Goal: Task Accomplishment & Management: Complete application form

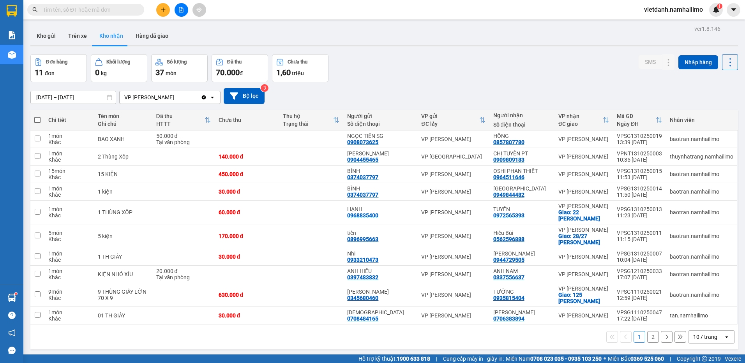
click at [95, 34] on button "Kho nhận" at bounding box center [111, 36] width 36 height 19
click at [106, 35] on button "Kho nhận" at bounding box center [111, 36] width 36 height 19
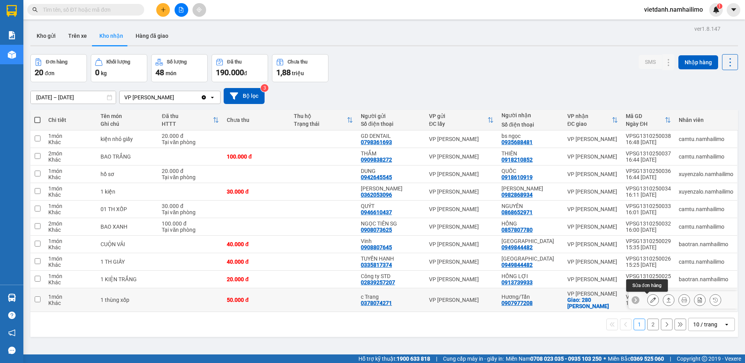
click at [648, 301] on button at bounding box center [653, 300] width 11 height 14
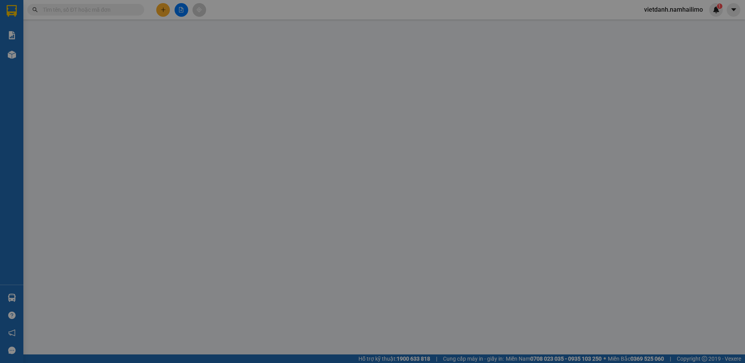
type input "0378074271"
type input "c Trang"
type input "0907977208"
type input "Hương/Tấn"
checkbox input "true"
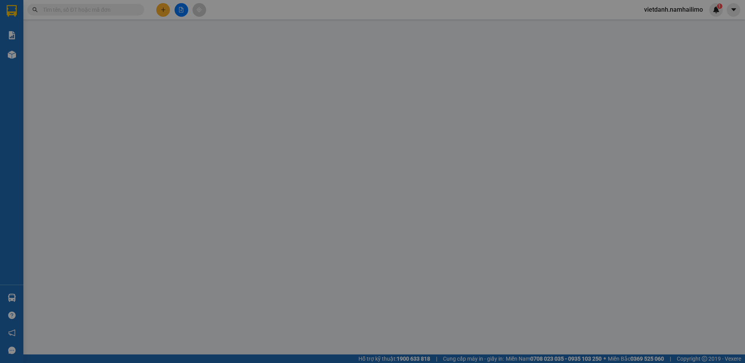
type input "280 Tôn Đức Thắng"
type input "10.000"
type input "50.000"
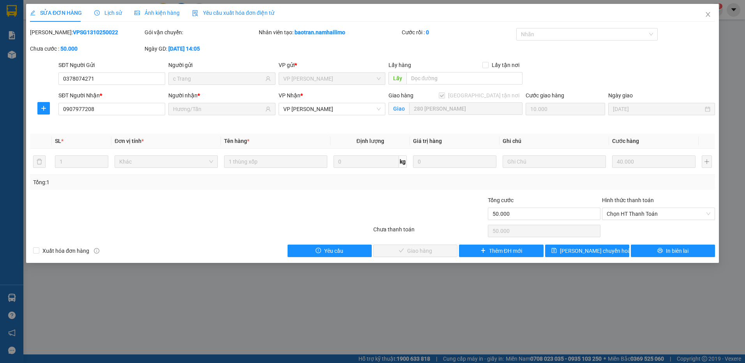
click at [627, 207] on div "Hình thức thanh toán" at bounding box center [658, 202] width 113 height 12
click at [626, 212] on span "Chọn HT Thanh Toán" at bounding box center [659, 214] width 104 height 12
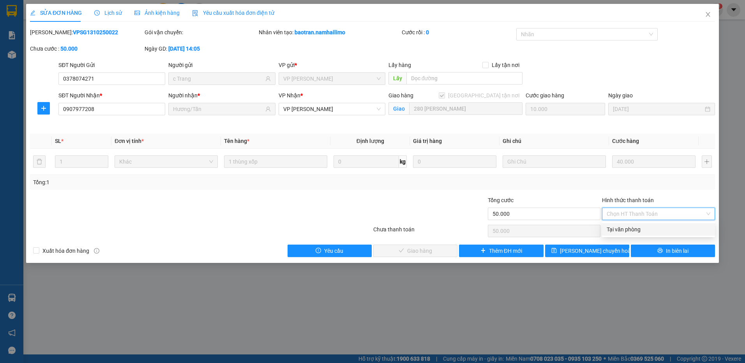
click at [622, 227] on div "Tại văn phòng" at bounding box center [659, 229] width 104 height 9
type input "0"
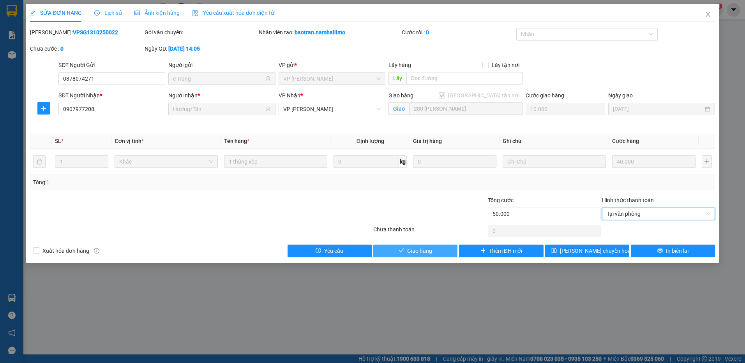
click at [402, 246] on button "Giao hàng" at bounding box center [415, 251] width 84 height 12
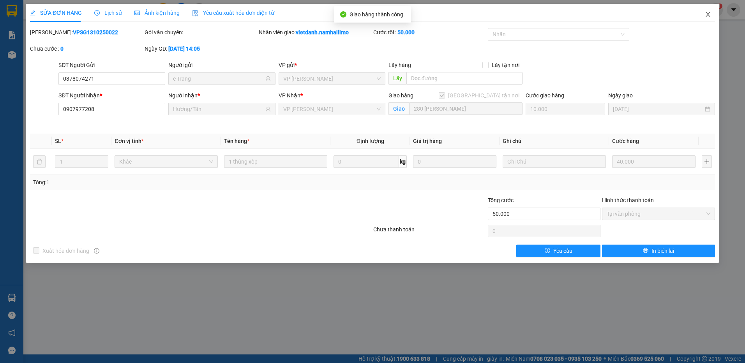
click at [709, 17] on icon "close" at bounding box center [708, 14] width 6 height 6
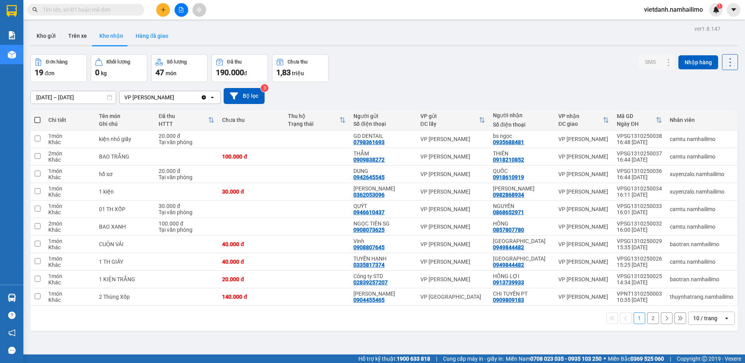
click at [158, 36] on button "Hàng đã giao" at bounding box center [151, 36] width 45 height 19
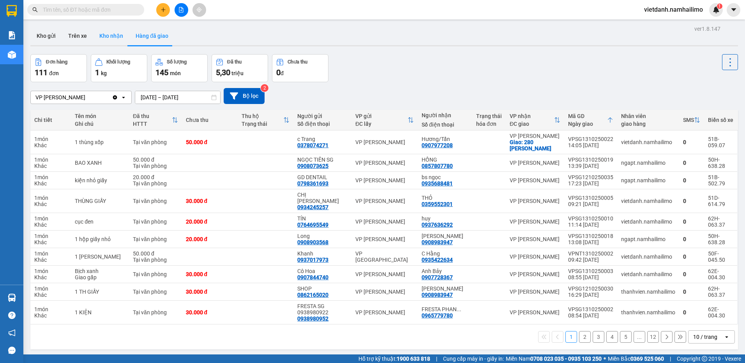
click at [104, 37] on button "Kho nhận" at bounding box center [111, 36] width 36 height 19
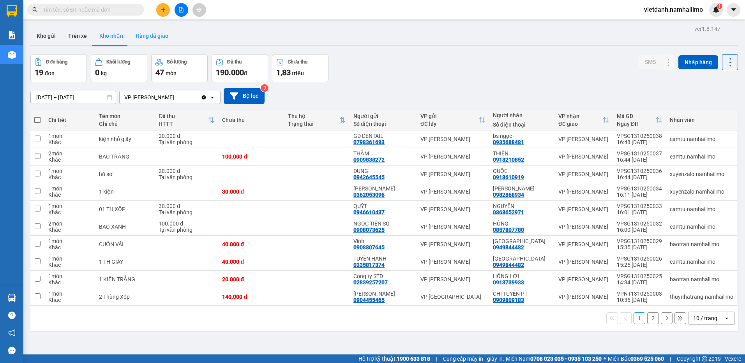
click at [160, 43] on button "Hàng đã giao" at bounding box center [151, 36] width 45 height 19
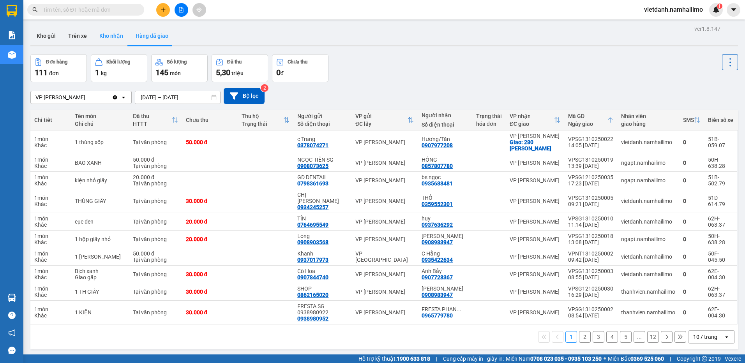
click at [101, 38] on button "Kho nhận" at bounding box center [111, 36] width 36 height 19
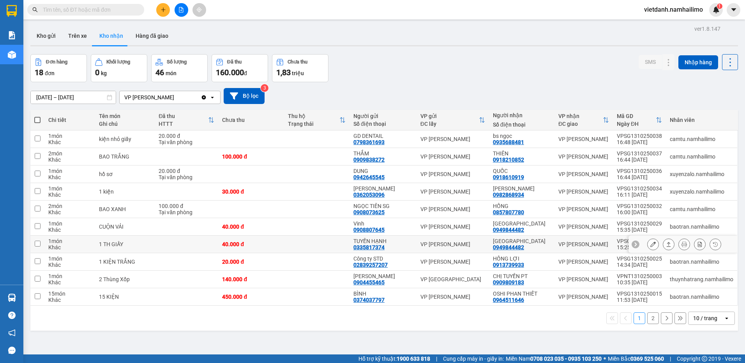
click at [650, 242] on icon at bounding box center [652, 244] width 5 height 5
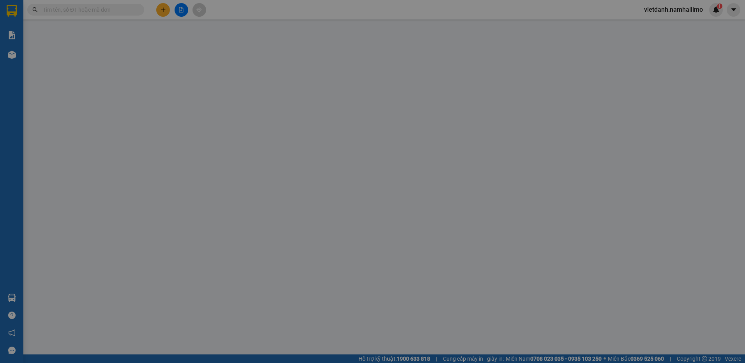
type input "0335817374"
type input "TUYẾN HẠNH"
type input "0949844482"
type input "[GEOGRAPHIC_DATA]"
type input "40.000"
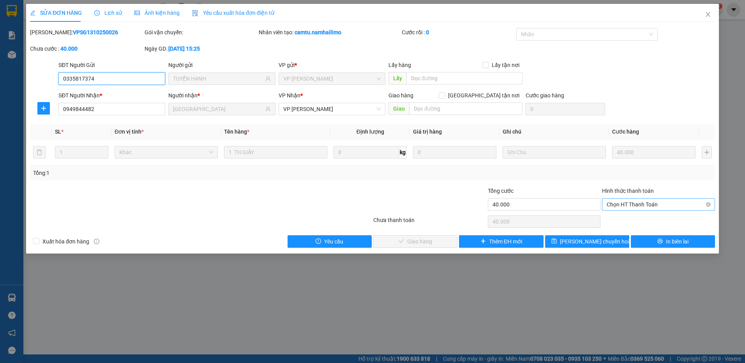
click at [637, 201] on span "Chọn HT Thanh Toán" at bounding box center [659, 205] width 104 height 12
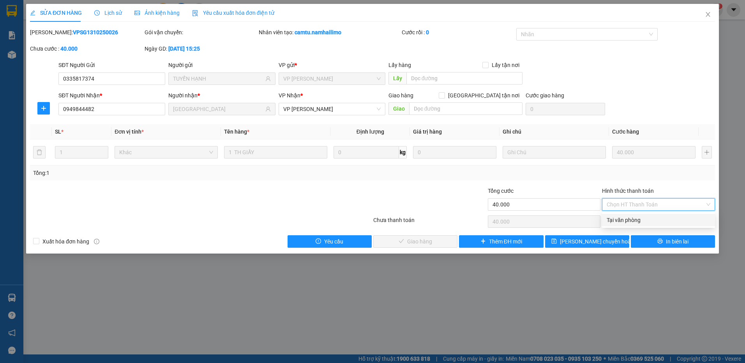
click at [632, 214] on div "Tại văn phòng" at bounding box center [658, 220] width 113 height 12
type input "0"
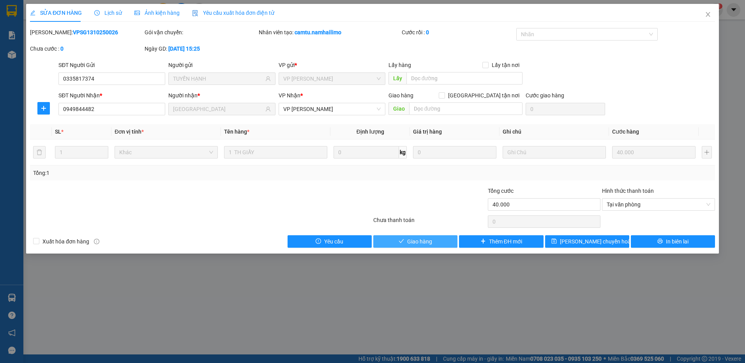
click at [440, 237] on button "Giao hàng" at bounding box center [415, 241] width 84 height 12
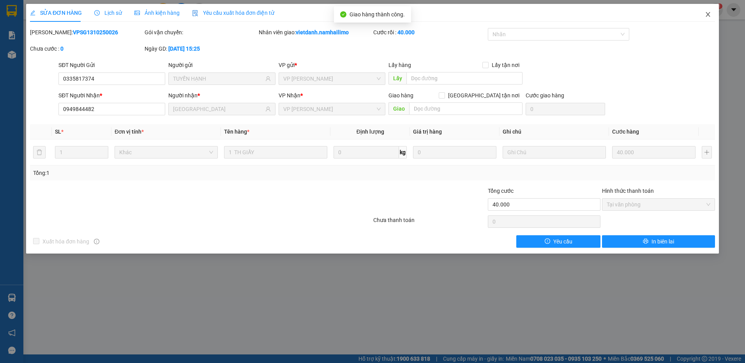
click at [711, 12] on icon "close" at bounding box center [708, 14] width 6 height 6
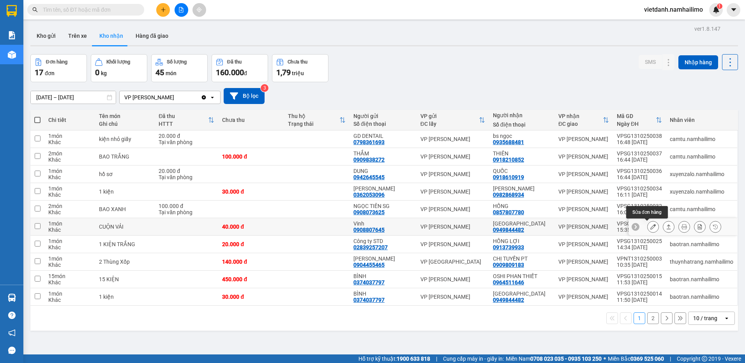
click at [650, 226] on icon at bounding box center [652, 226] width 5 height 5
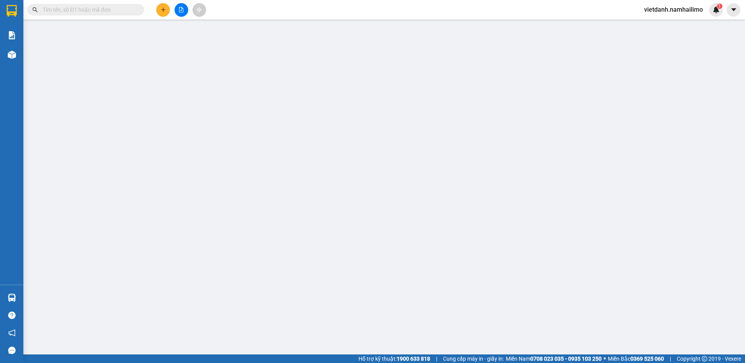
type input "0908807645"
type input "Vinh"
type input "0949844482"
type input "[GEOGRAPHIC_DATA]"
type input "40.000"
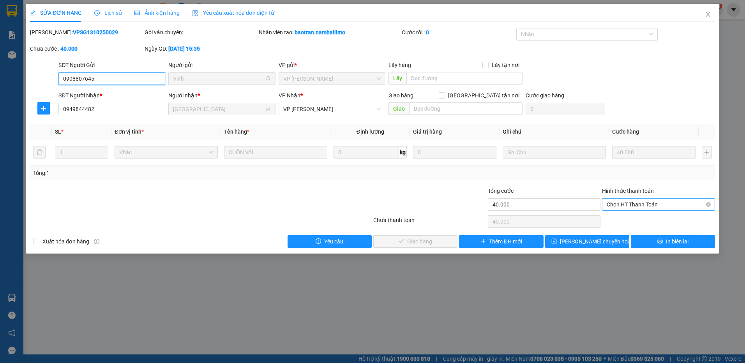
click at [645, 205] on span "Chọn HT Thanh Toán" at bounding box center [659, 205] width 104 height 12
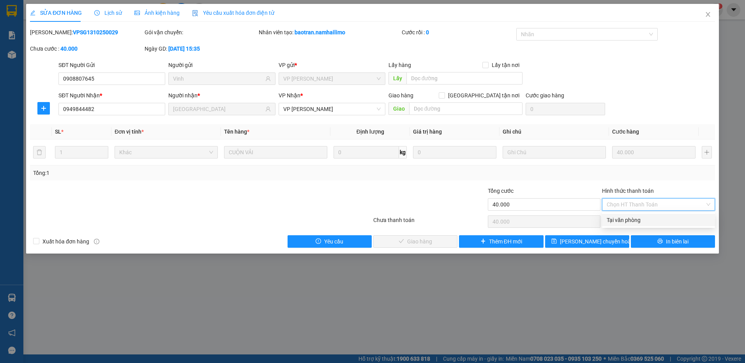
drag, startPoint x: 637, startPoint y: 217, endPoint x: 559, endPoint y: 235, distance: 80.4
click at [637, 218] on div "Tại văn phòng" at bounding box center [659, 220] width 104 height 9
type input "0"
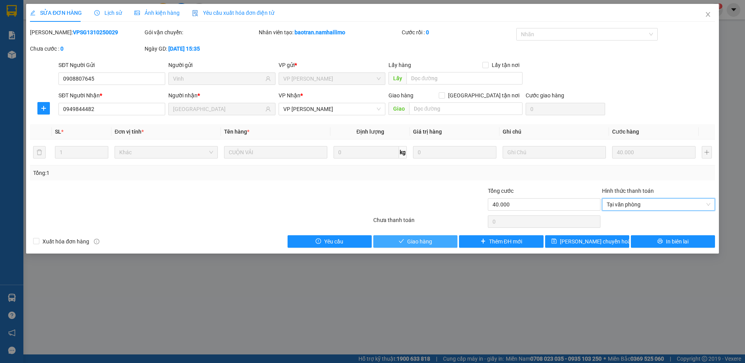
click at [434, 245] on button "Giao hàng" at bounding box center [415, 241] width 84 height 12
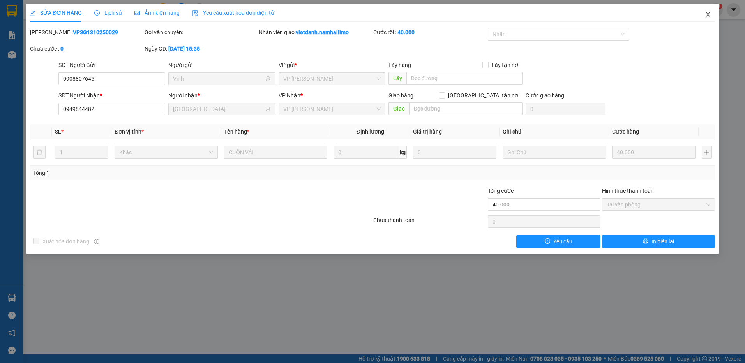
click at [707, 18] on span "Close" at bounding box center [708, 15] width 22 height 22
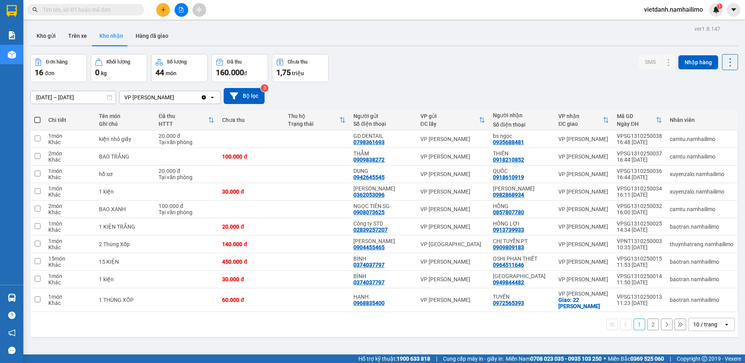
click at [302, 329] on div "1 2 10 / trang open" at bounding box center [385, 324] width 702 height 13
click at [83, 32] on button "Trên xe" at bounding box center [77, 36] width 31 height 19
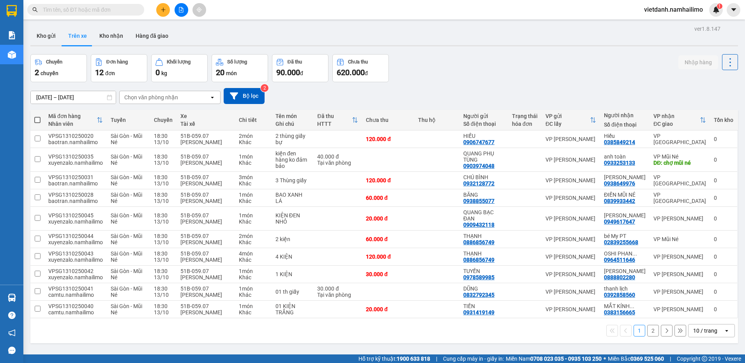
click at [115, 47] on div "Kho gửi Trên xe Kho nhận Hàng đã giao" at bounding box center [384, 37] width 708 height 21
click at [111, 39] on button "Kho nhận" at bounding box center [111, 36] width 36 height 19
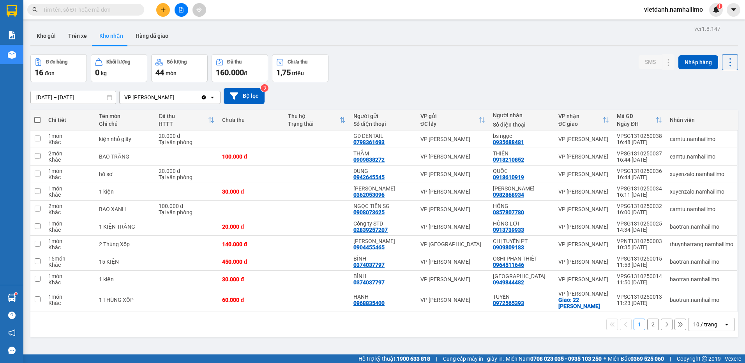
click at [647, 325] on button "2" at bounding box center [653, 325] width 12 height 12
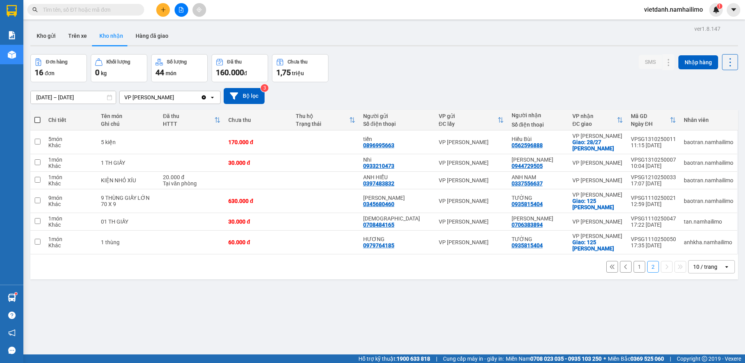
click at [634, 267] on button "1" at bounding box center [640, 267] width 12 height 12
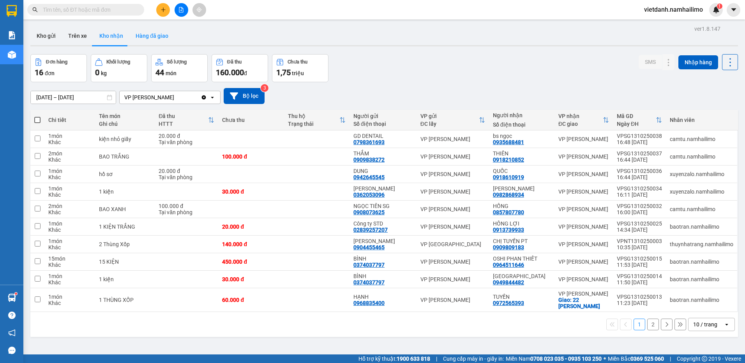
click at [150, 32] on button "Hàng đã giao" at bounding box center [151, 36] width 45 height 19
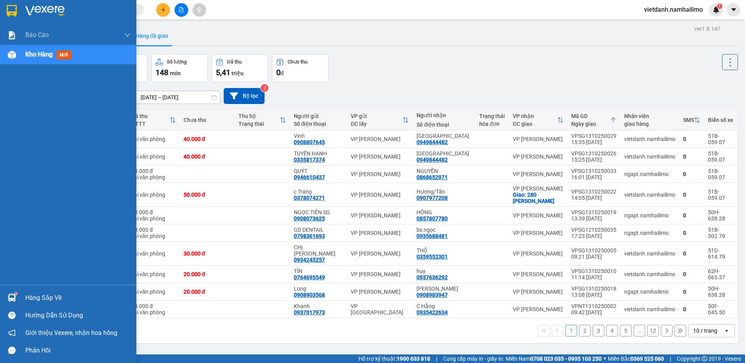
click at [8, 295] on img at bounding box center [12, 298] width 8 height 8
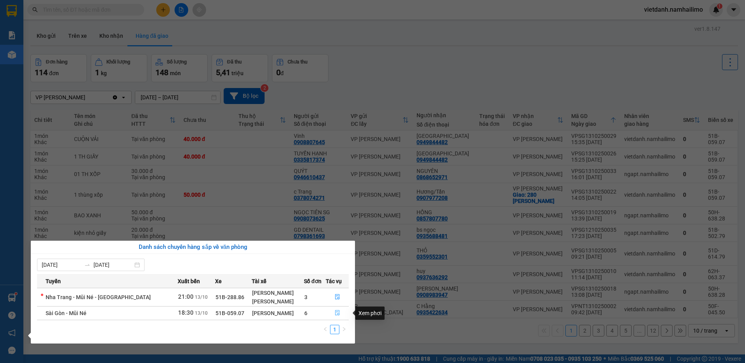
click at [336, 313] on icon "file-done" at bounding box center [337, 312] width 5 height 5
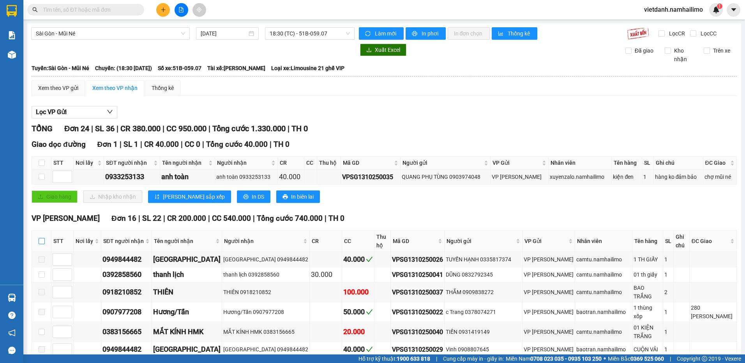
click at [41, 239] on input "checkbox" at bounding box center [42, 241] width 6 height 6
checkbox input "true"
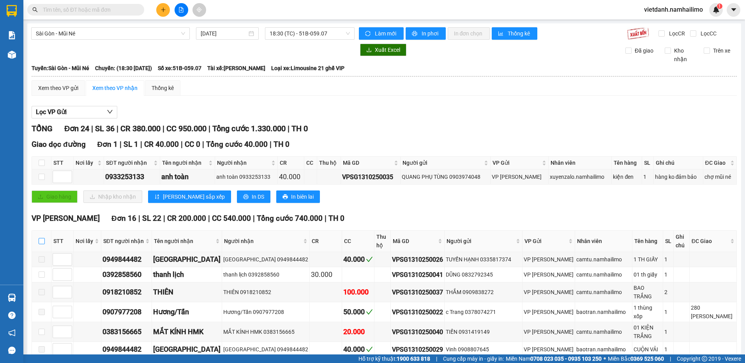
checkbox input "true"
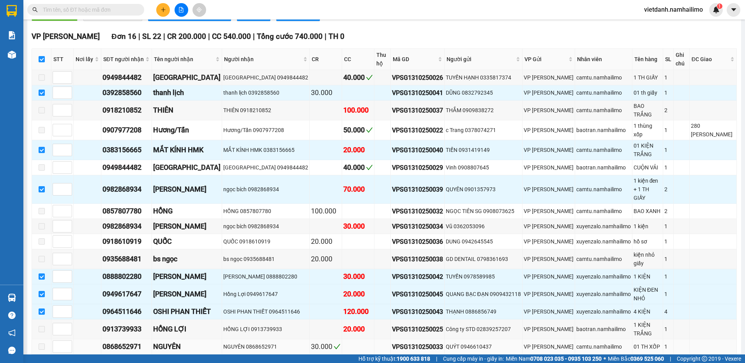
scroll to position [195, 0]
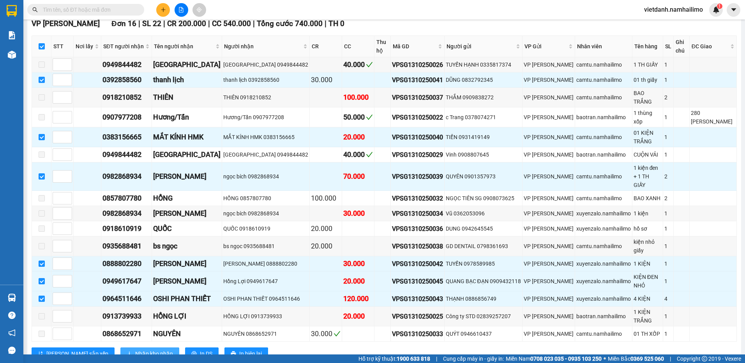
click at [135, 350] on span "Nhập kho nhận" at bounding box center [154, 354] width 38 height 9
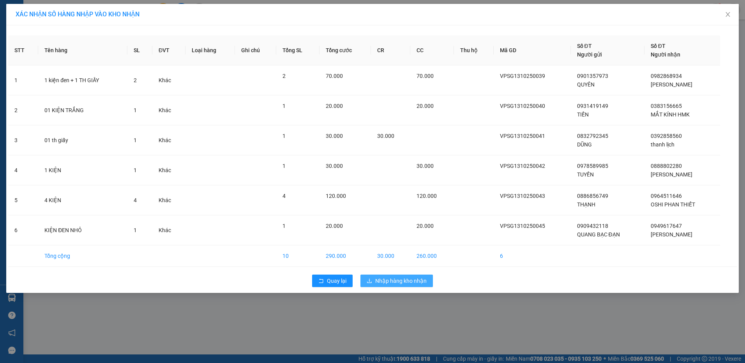
click at [415, 282] on span "Nhập hàng kho nhận" at bounding box center [400, 281] width 51 height 9
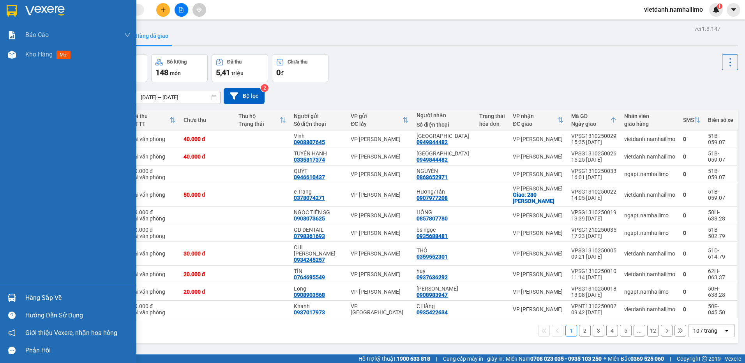
click at [16, 299] on img at bounding box center [12, 298] width 8 height 8
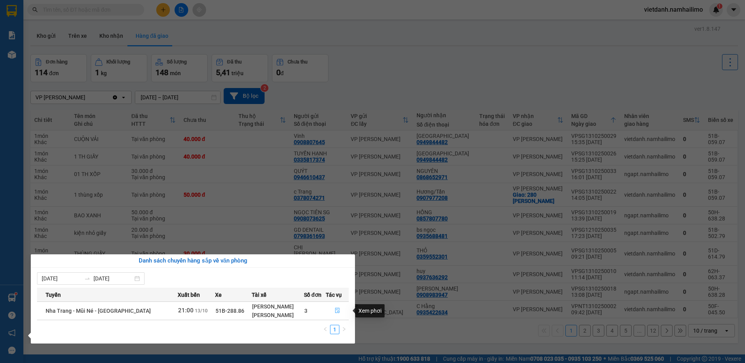
click at [335, 311] on icon "file-done" at bounding box center [337, 310] width 5 height 5
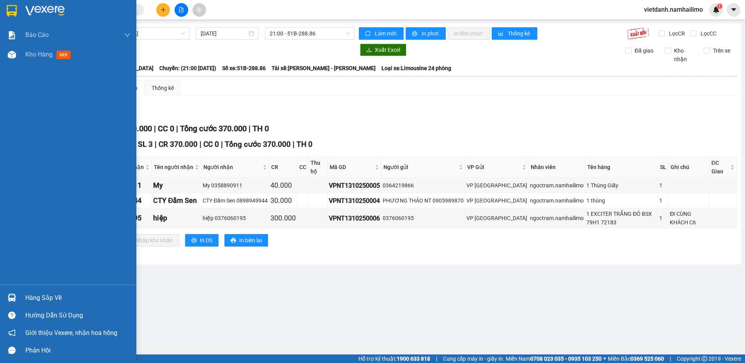
click at [57, 294] on div "Hàng sắp về" at bounding box center [77, 298] width 105 height 12
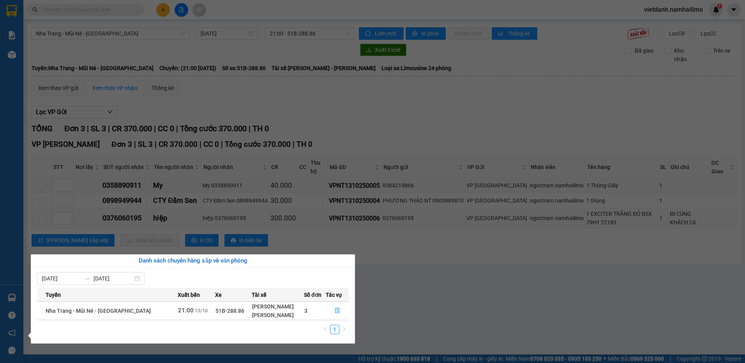
click at [350, 219] on section "Kết quả tìm kiếm ( 0 ) Bộ lọc No Data vietdanh.namhailimo 1 Báo cáo Báo cáo dòn…" at bounding box center [372, 181] width 745 height 363
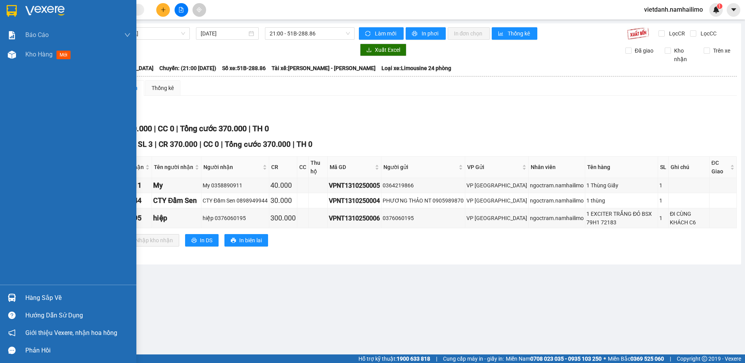
click at [36, 298] on div "Hàng sắp về" at bounding box center [77, 298] width 105 height 12
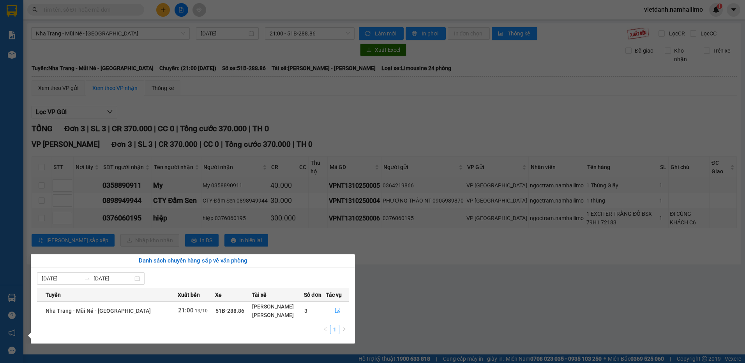
click at [240, 166] on section "Kết quả tìm kiếm ( 0 ) Bộ lọc No Data vietdanh.namhailimo 1 Báo cáo Báo cáo dòn…" at bounding box center [372, 181] width 745 height 363
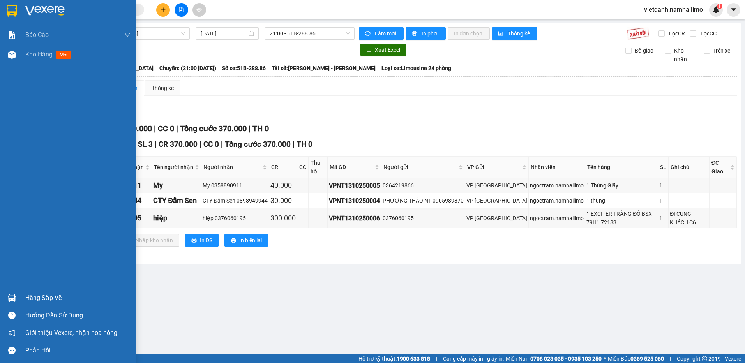
click at [30, 294] on div "Hàng sắp về" at bounding box center [77, 298] width 105 height 12
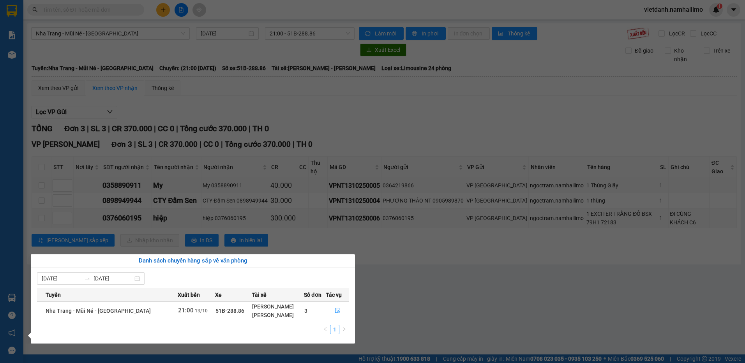
click at [255, 186] on section "Kết quả tìm kiếm ( 0 ) Bộ lọc No Data vietdanh.namhailimo 1 Báo cáo Báo cáo dòn…" at bounding box center [372, 181] width 745 height 363
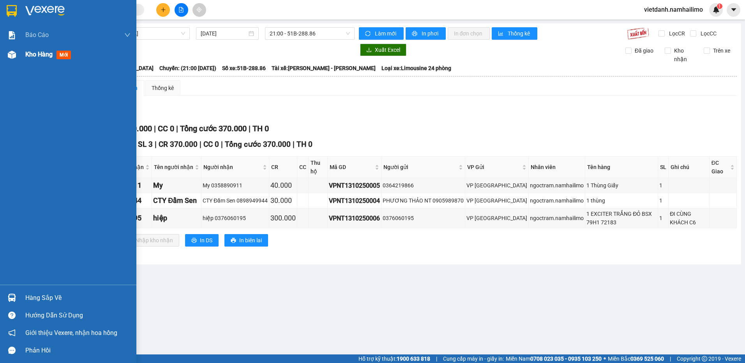
click at [16, 55] on div at bounding box center [12, 55] width 14 height 14
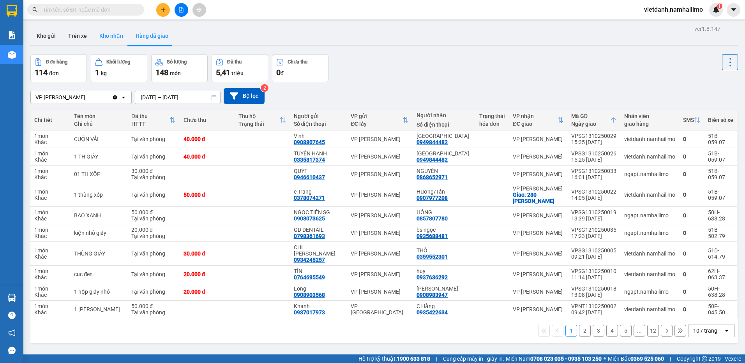
click at [105, 42] on button "Kho nhận" at bounding box center [111, 36] width 36 height 19
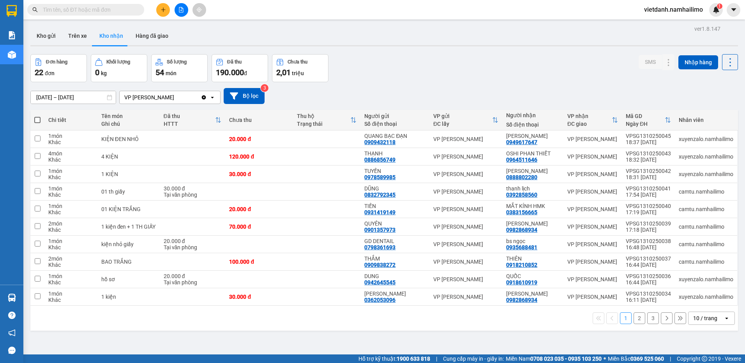
click at [115, 37] on button "Kho nhận" at bounding box center [111, 36] width 36 height 19
click at [650, 158] on icon at bounding box center [652, 156] width 5 height 5
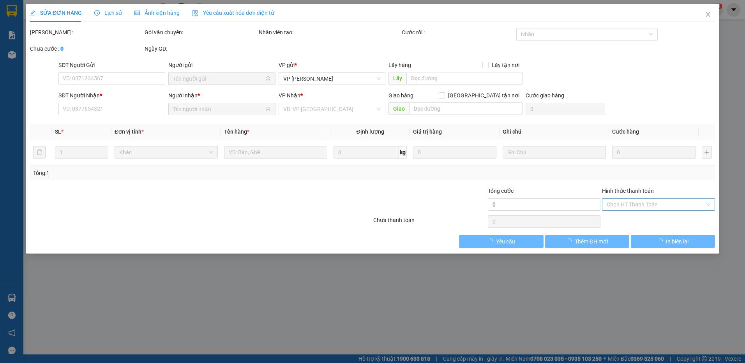
click at [621, 203] on input "Hình thức thanh toán" at bounding box center [656, 205] width 98 height 12
type input "0886856749"
type input "THẠNH"
type input "0964511646"
type input "OSHI PHAN THIẾT"
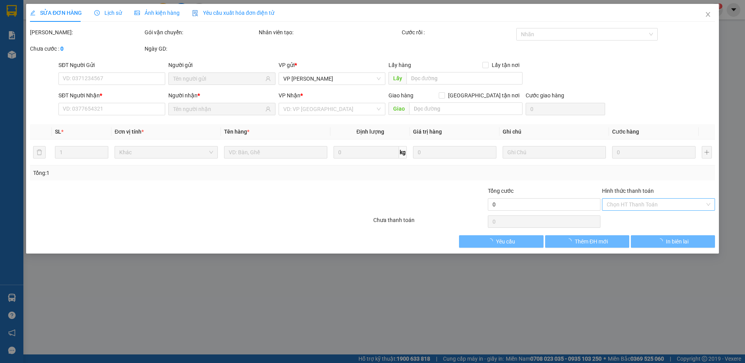
type input "120.000"
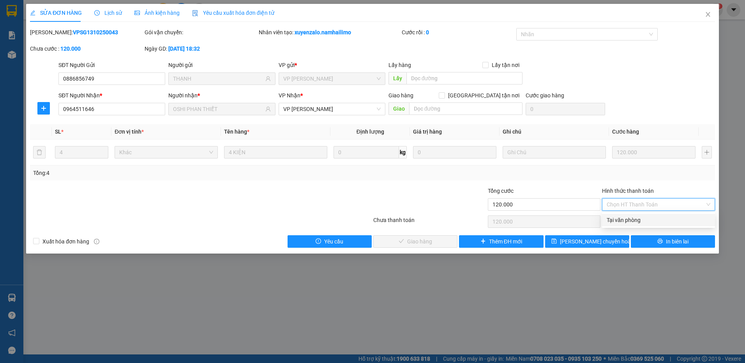
click at [619, 220] on div "Tại văn phòng" at bounding box center [659, 220] width 104 height 9
type input "0"
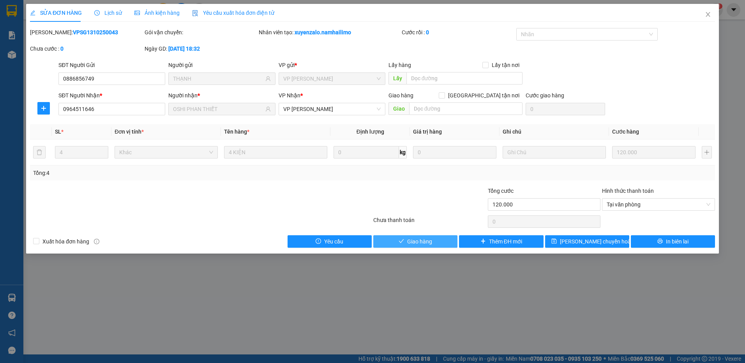
click at [455, 239] on button "Giao hàng" at bounding box center [415, 241] width 84 height 12
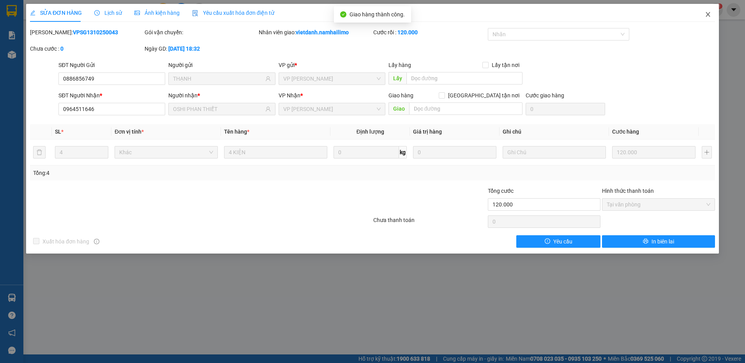
click at [710, 15] on icon "close" at bounding box center [708, 14] width 6 height 6
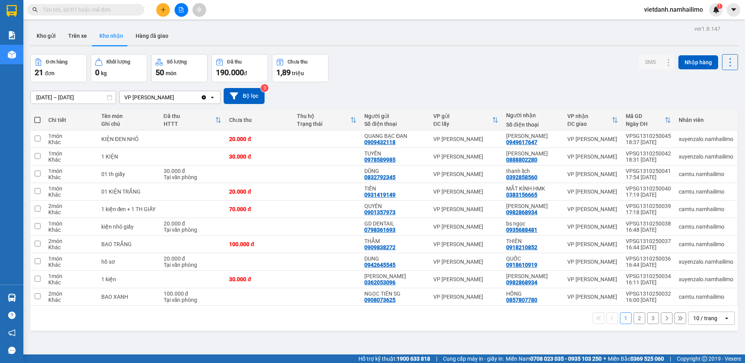
click at [108, 6] on input "text" at bounding box center [89, 9] width 92 height 9
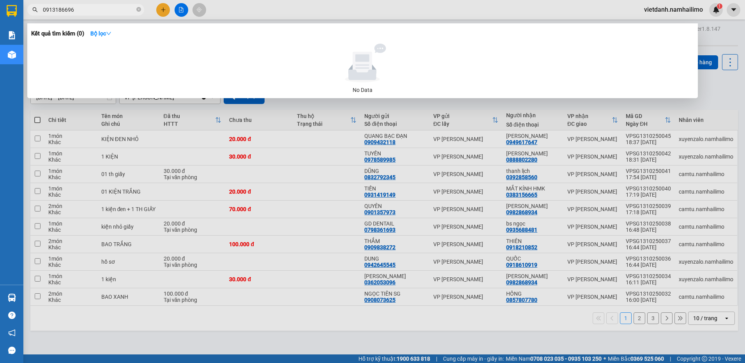
click at [60, 11] on input "0913186696" at bounding box center [89, 9] width 92 height 9
click at [83, 9] on input "0913186696" at bounding box center [89, 9] width 92 height 9
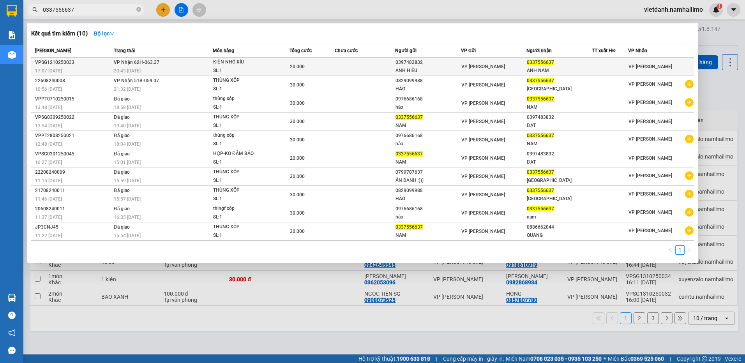
type input "0337556637"
click at [198, 64] on td "VP Nhận 62H-063.37 20:43 - 12/10" at bounding box center [162, 67] width 101 height 18
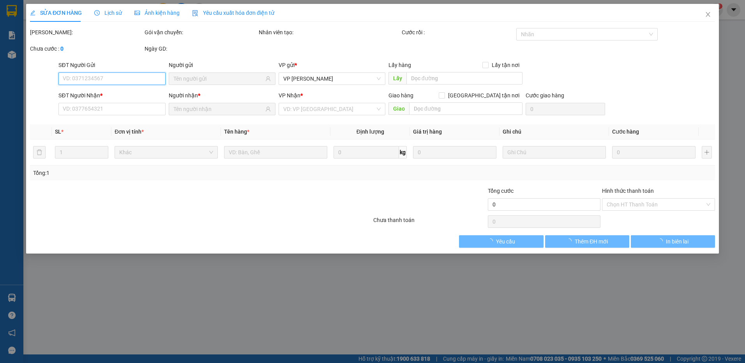
type input "0397483832"
type input "ANH HIẾU"
type input "0337556637"
type input "ANH NAM"
type input "20.000"
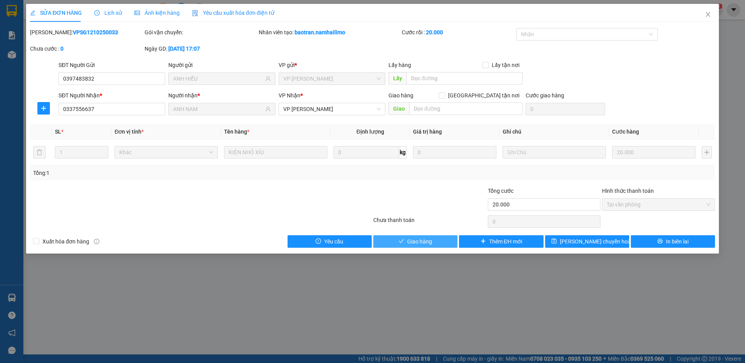
click at [438, 241] on button "Giao hàng" at bounding box center [415, 241] width 84 height 12
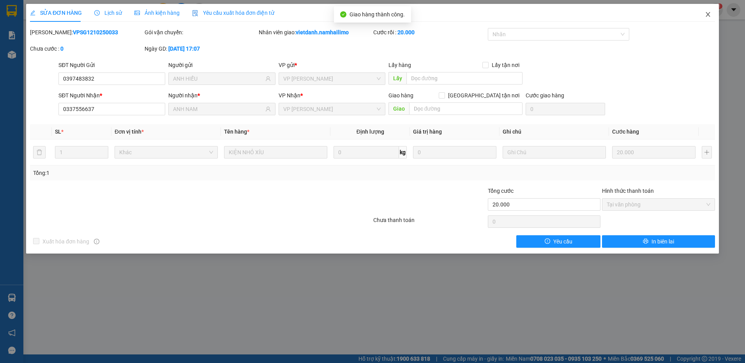
click at [708, 16] on icon "close" at bounding box center [708, 14] width 6 height 6
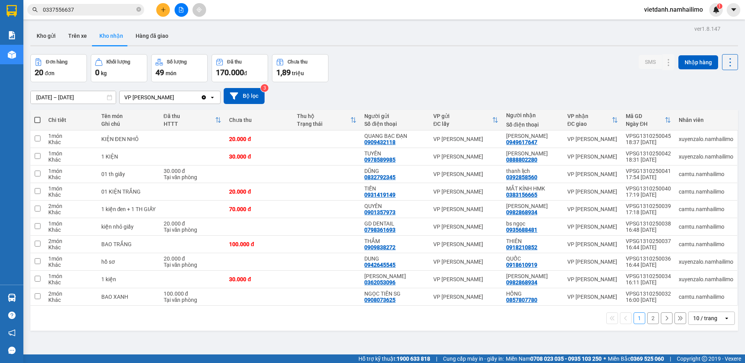
click at [217, 337] on div "ver 1.8.147 Kho gửi Trên xe Kho nhận Hàng đã giao Đơn hàng 20 đơn Khối lượng 0 …" at bounding box center [384, 204] width 714 height 363
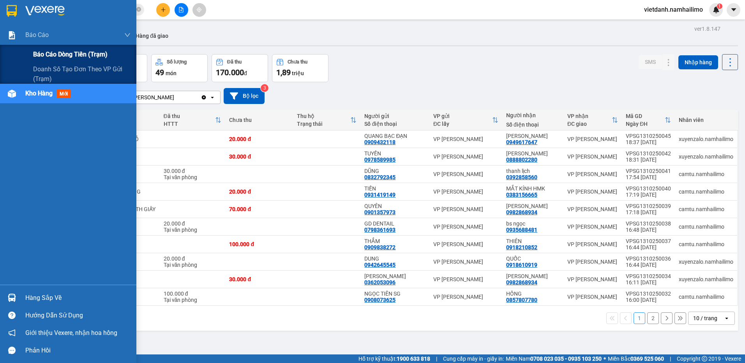
click at [45, 56] on span "Báo cáo dòng tiền (trạm)" at bounding box center [70, 54] width 74 height 10
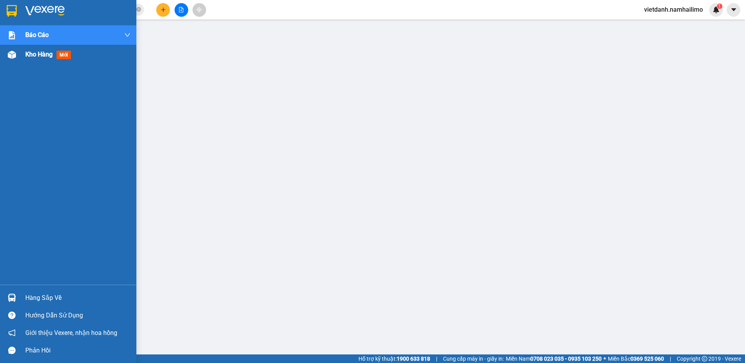
click at [12, 54] on img at bounding box center [12, 55] width 8 height 8
